Goal: Information Seeking & Learning: Check status

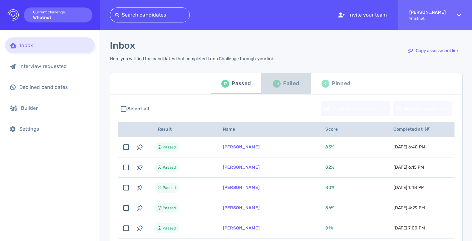
click at [286, 85] on div "Failed" at bounding box center [291, 83] width 16 height 9
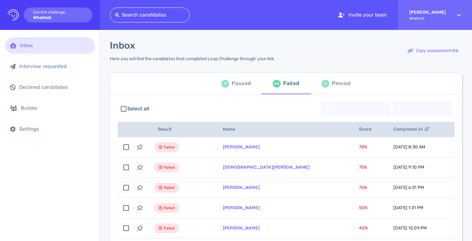
click at [247, 83] on div "Passed" at bounding box center [241, 83] width 19 height 9
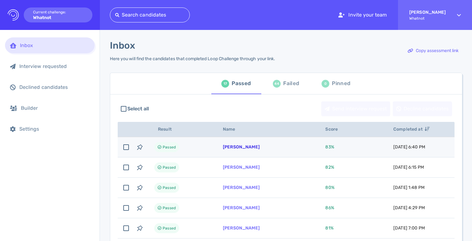
click at [231, 147] on link "[PERSON_NAME]" at bounding box center [241, 147] width 37 height 5
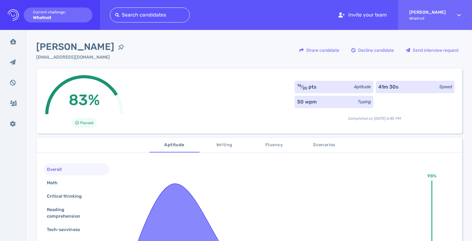
click at [83, 48] on span "[PERSON_NAME]" at bounding box center [75, 47] width 78 height 14
copy div "[PERSON_NAME]"
click at [163, 55] on div "Karina Gabino kagabino@outlook.com Share candidate Decline candidate Send inter…" at bounding box center [249, 54] width 426 height 28
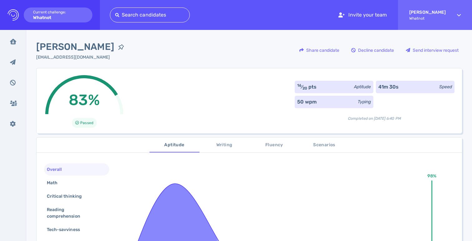
click at [174, 71] on div "83% Passed 16 ⁄ 20 pts Aptitude 41m 30s Speed 50 wpm Typing Completed on August…" at bounding box center [249, 101] width 426 height 66
